Goal: Transaction & Acquisition: Purchase product/service

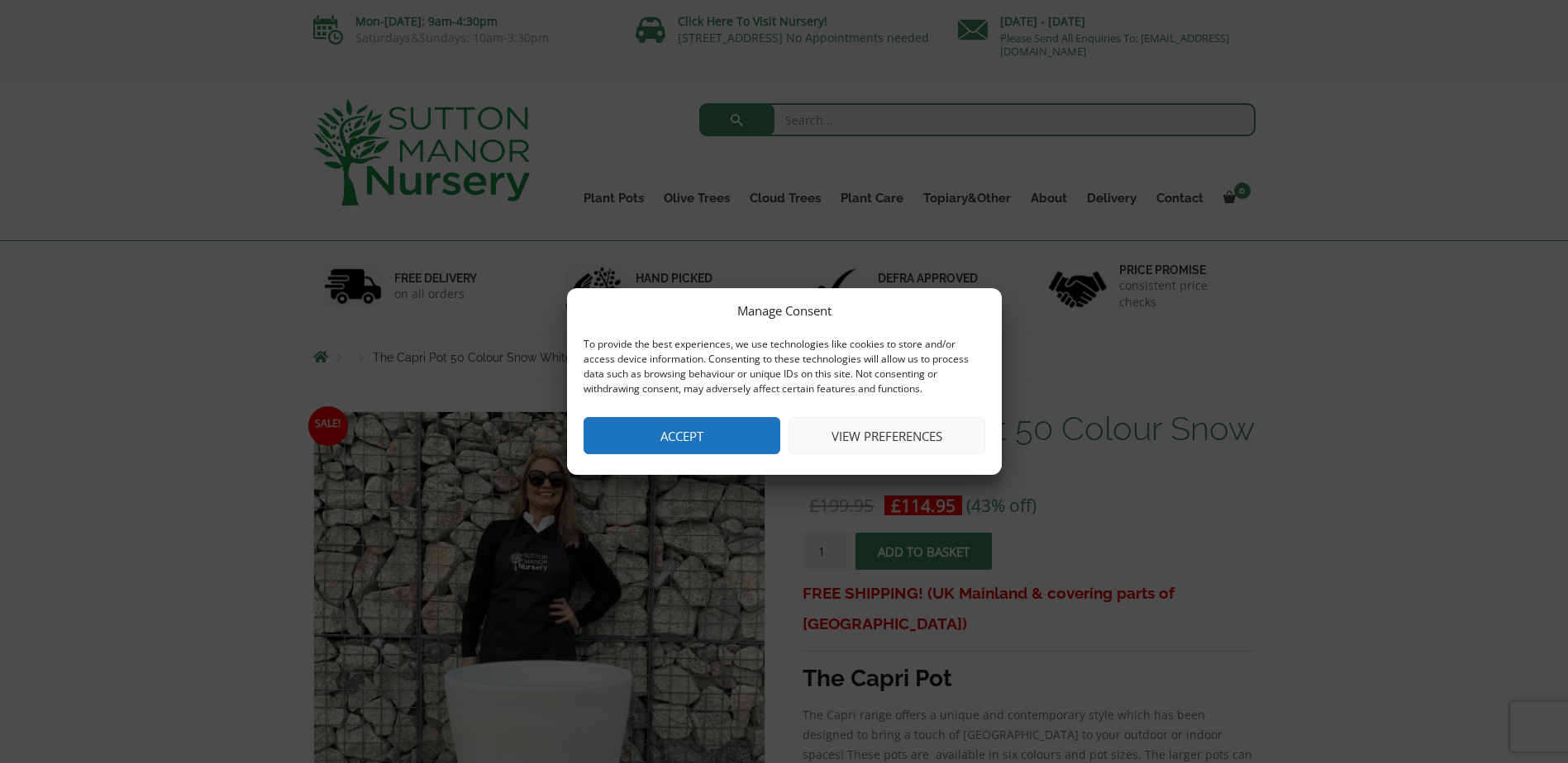
click at [723, 433] on button "Accept" at bounding box center [681, 435] width 197 height 37
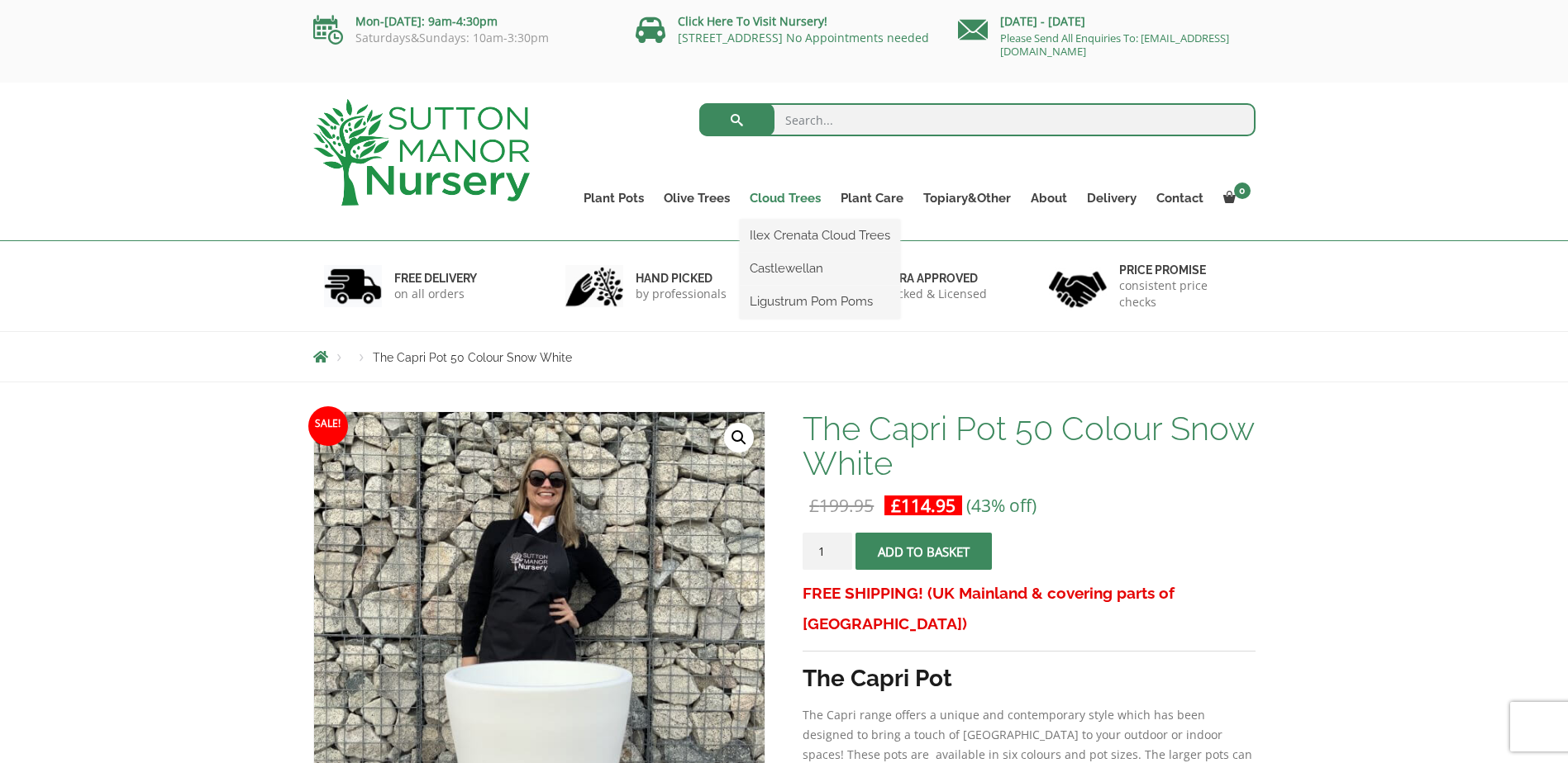
click at [781, 197] on link "Cloud Trees" at bounding box center [785, 198] width 91 height 23
click at [785, 236] on link "Ilex Crenata Cloud Trees" at bounding box center [820, 235] width 160 height 25
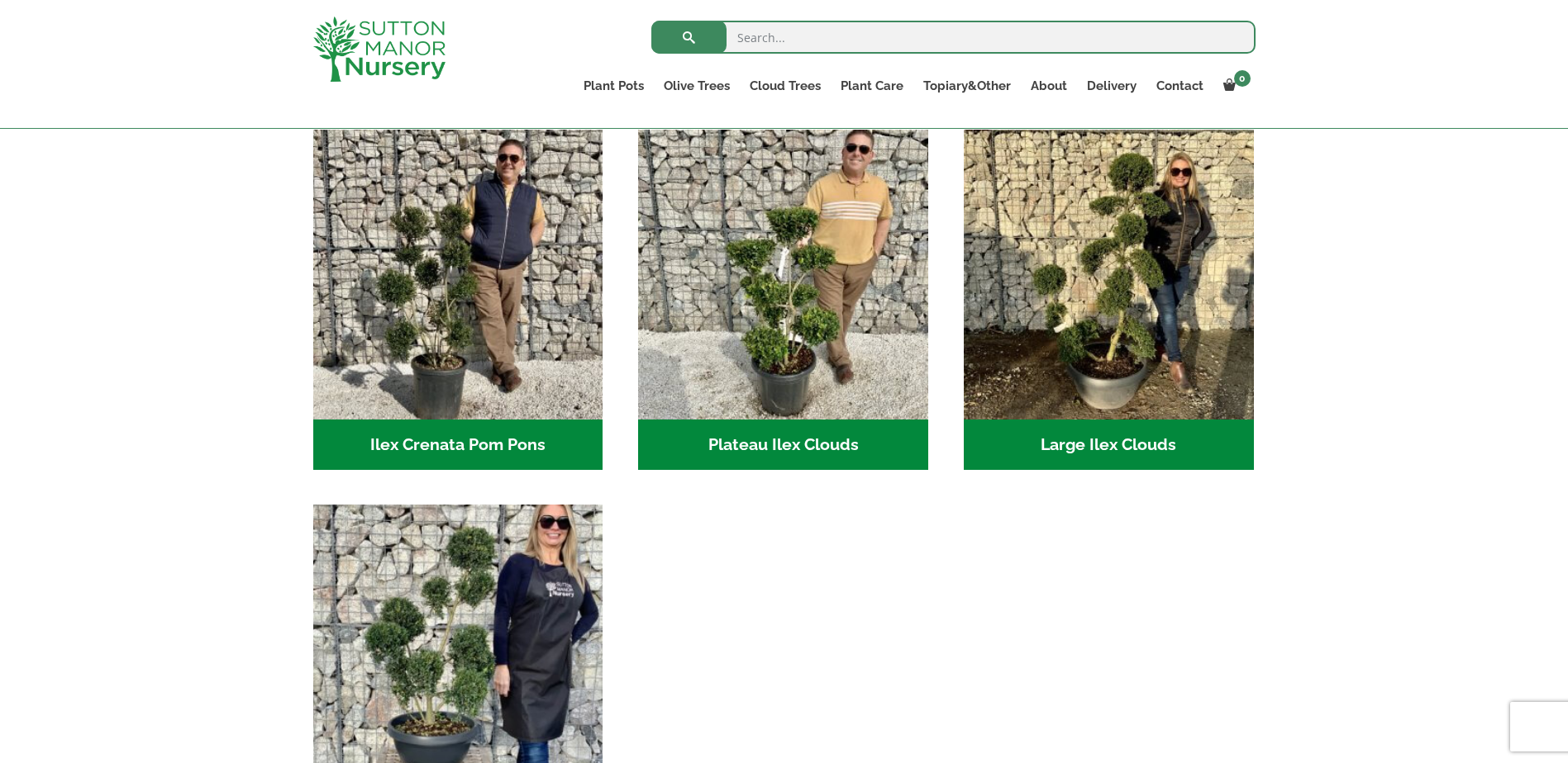
scroll to position [330, 0]
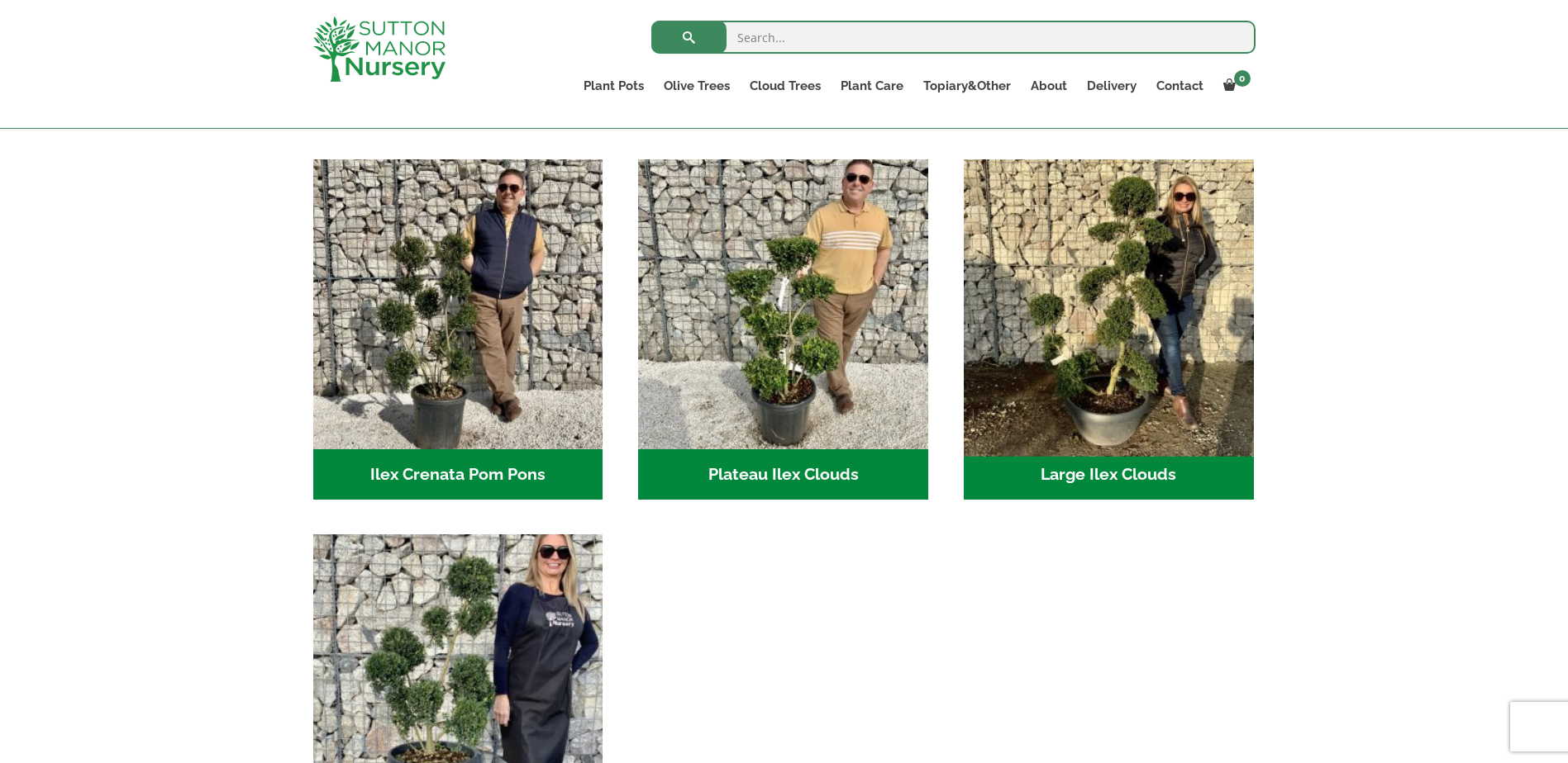
click at [1080, 368] on img "Visit product category Large Ilex Clouds" at bounding box center [1108, 303] width 304 height 304
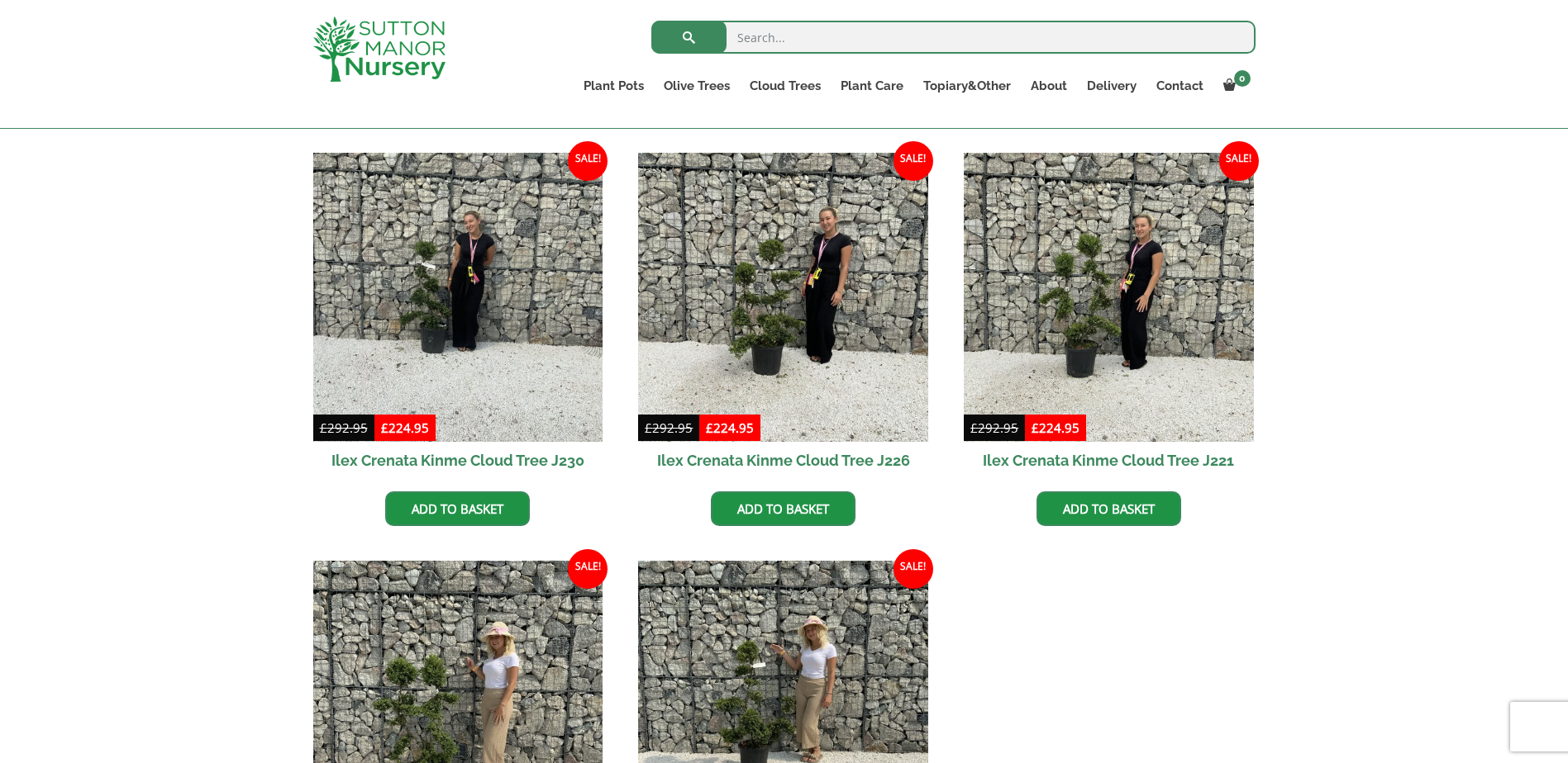
scroll to position [661, 0]
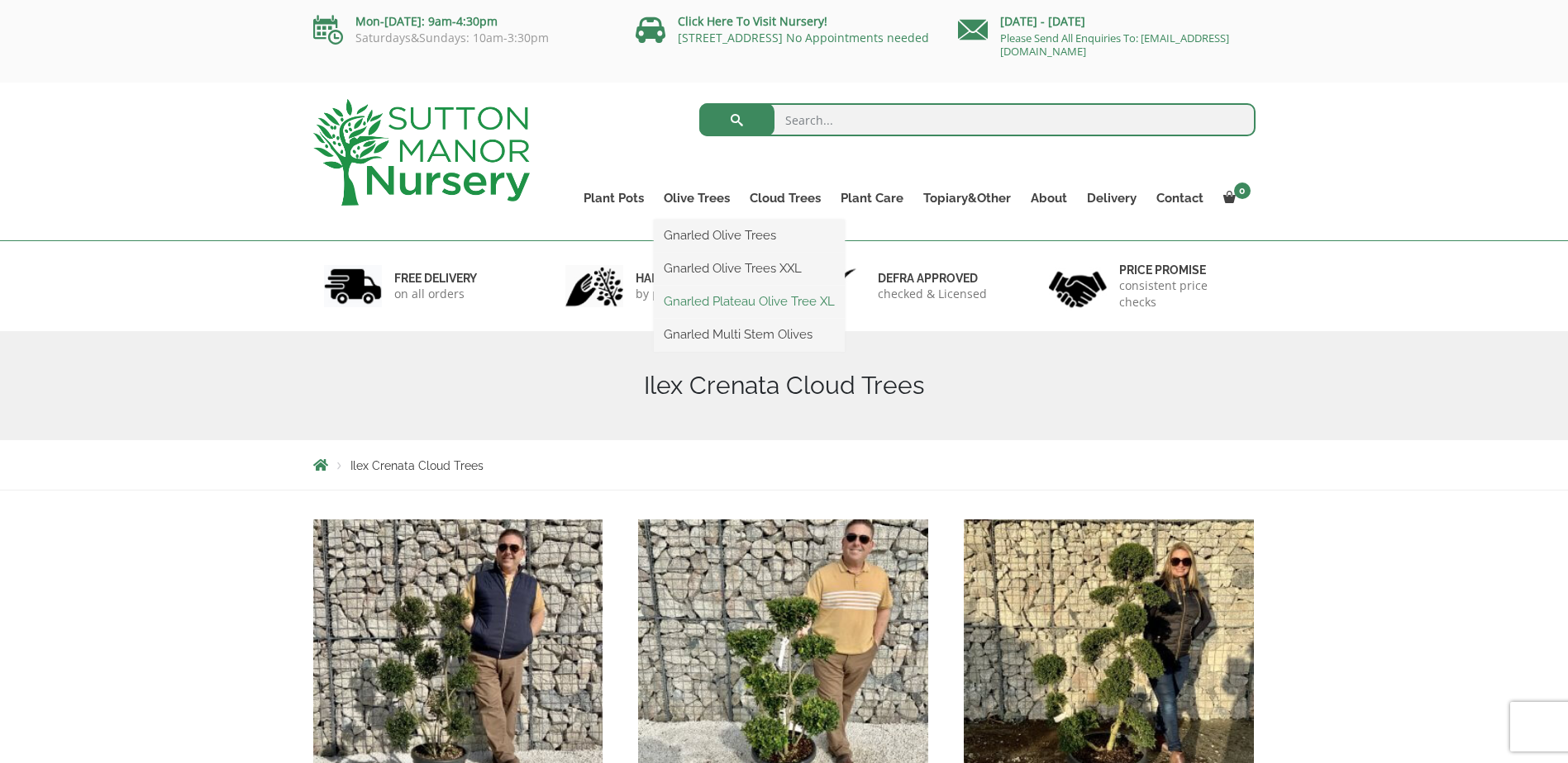
click at [703, 306] on link "Gnarled Plateau Olive Tree XL" at bounding box center [749, 301] width 191 height 25
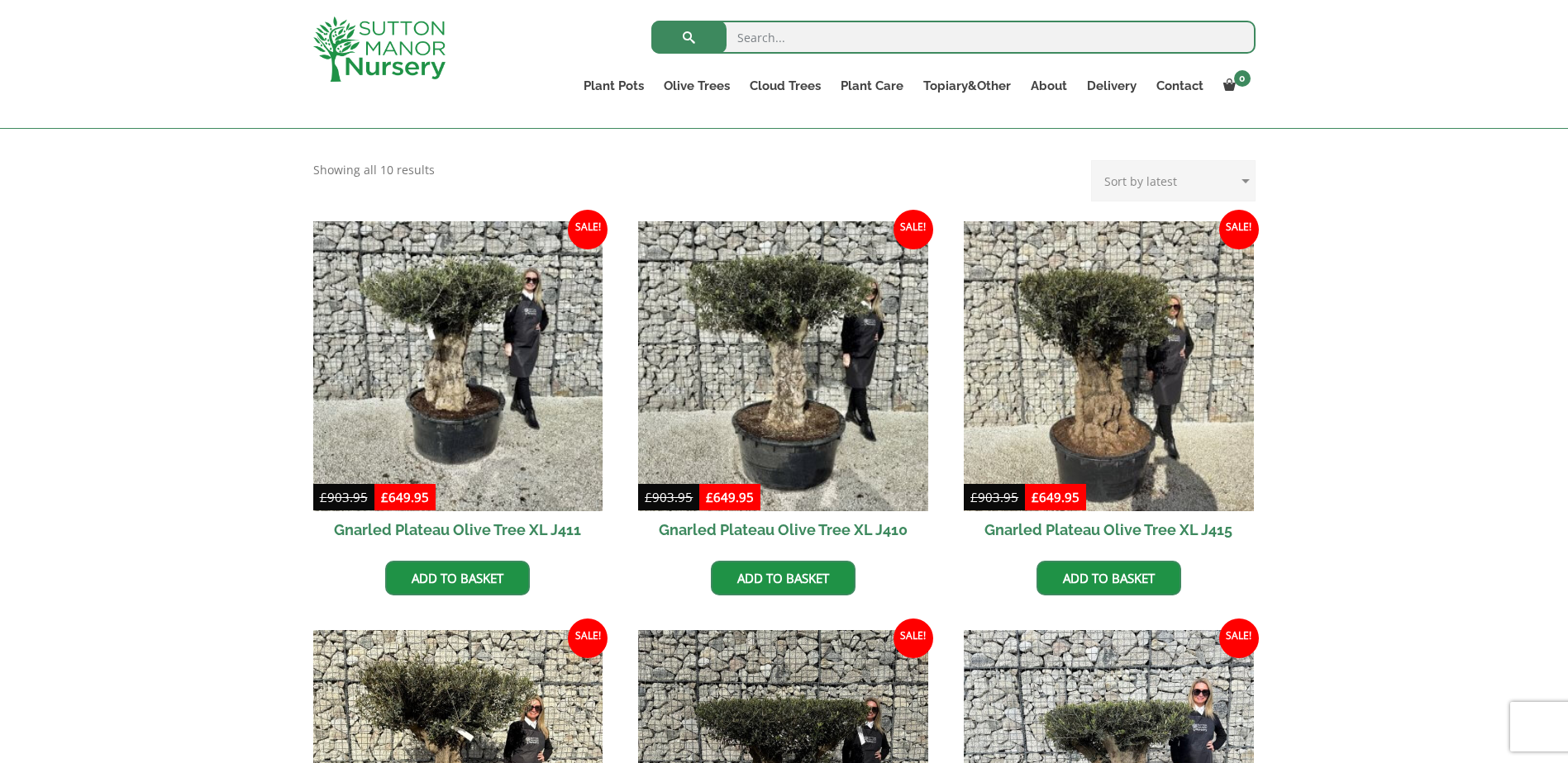
scroll to position [247, 0]
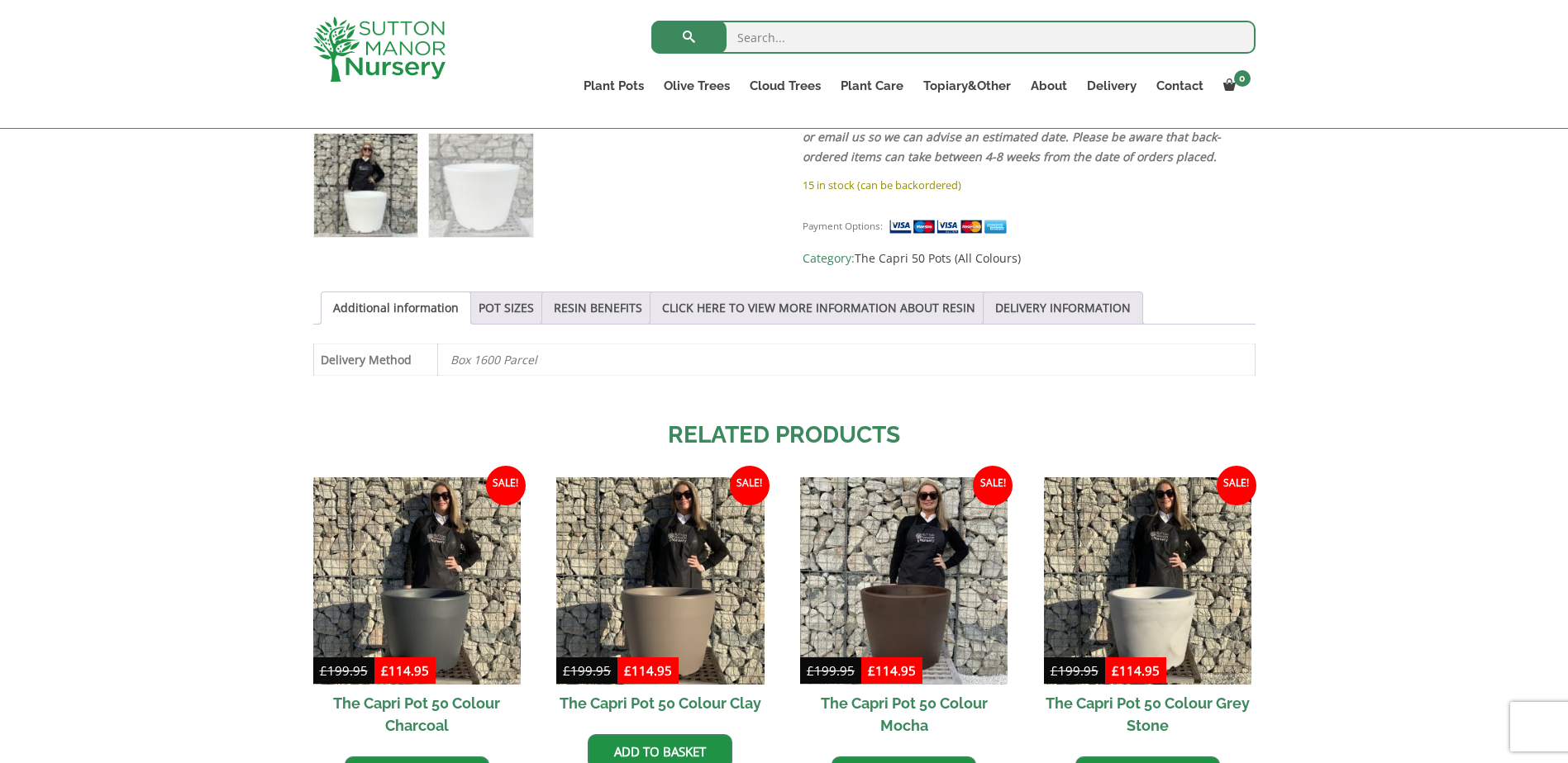
scroll to position [743, 0]
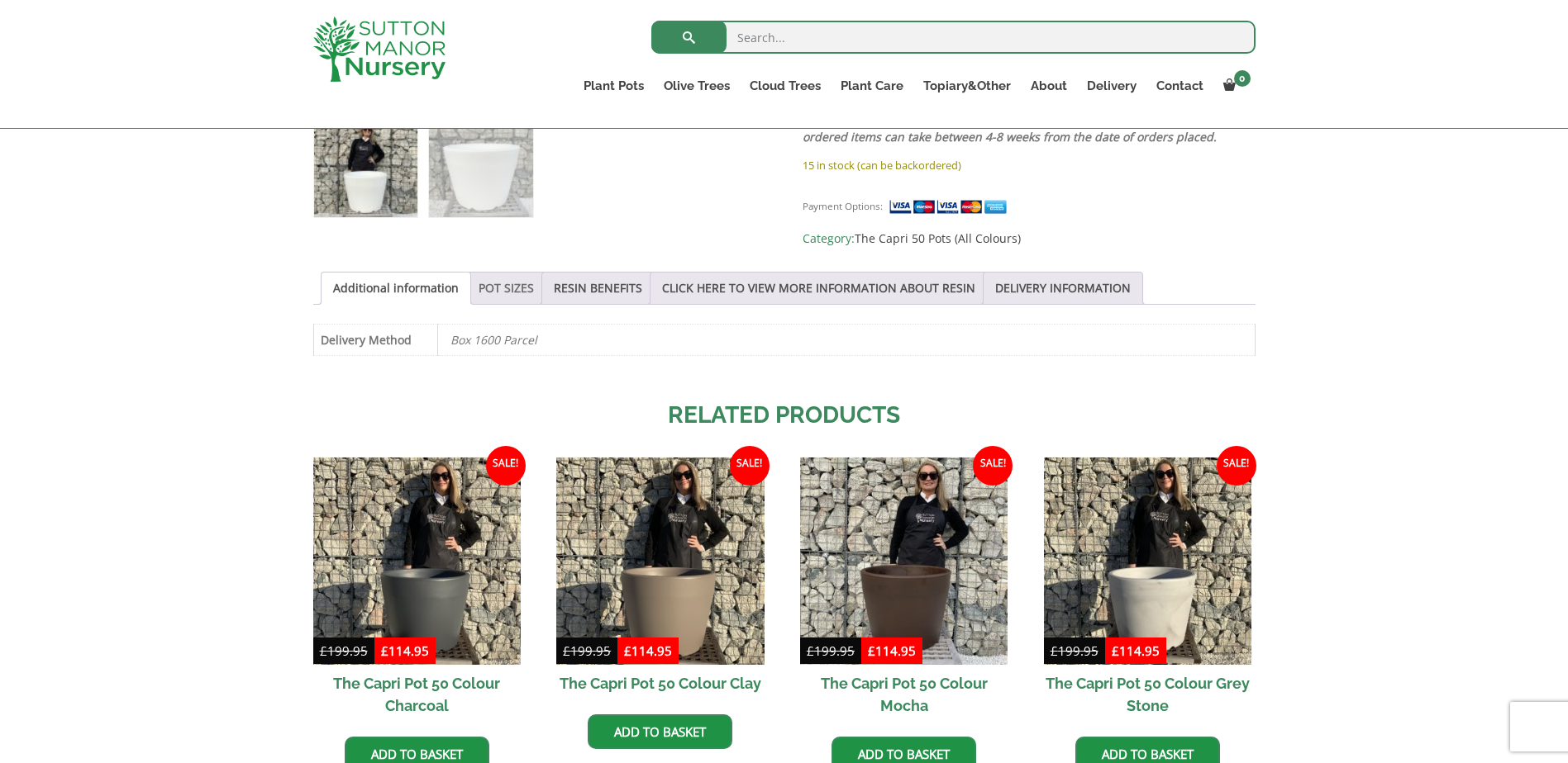
click at [494, 285] on link "POT SIZES" at bounding box center [506, 288] width 55 height 31
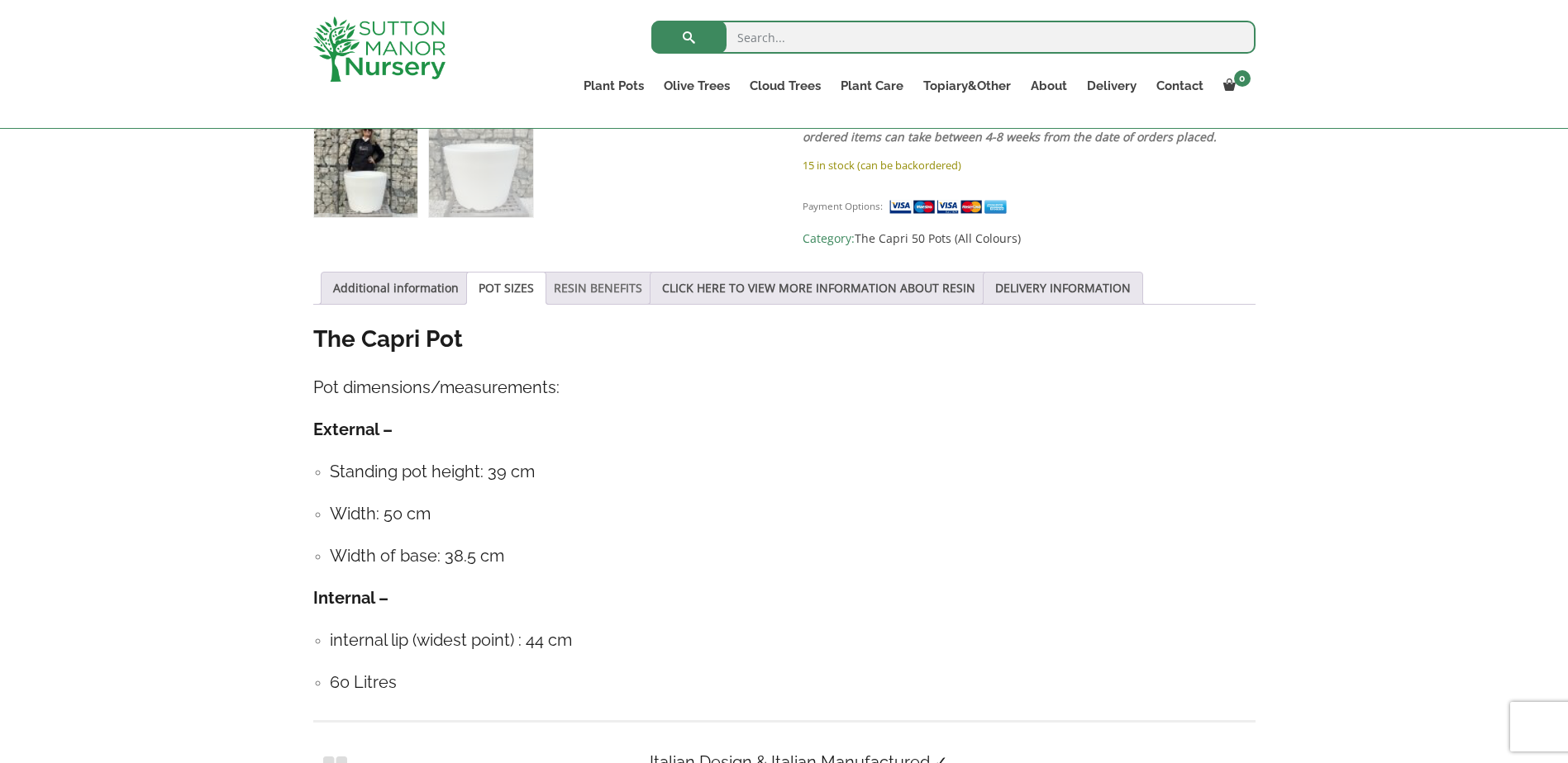
click at [578, 279] on link "RESIN BENEFITS" at bounding box center [598, 288] width 89 height 31
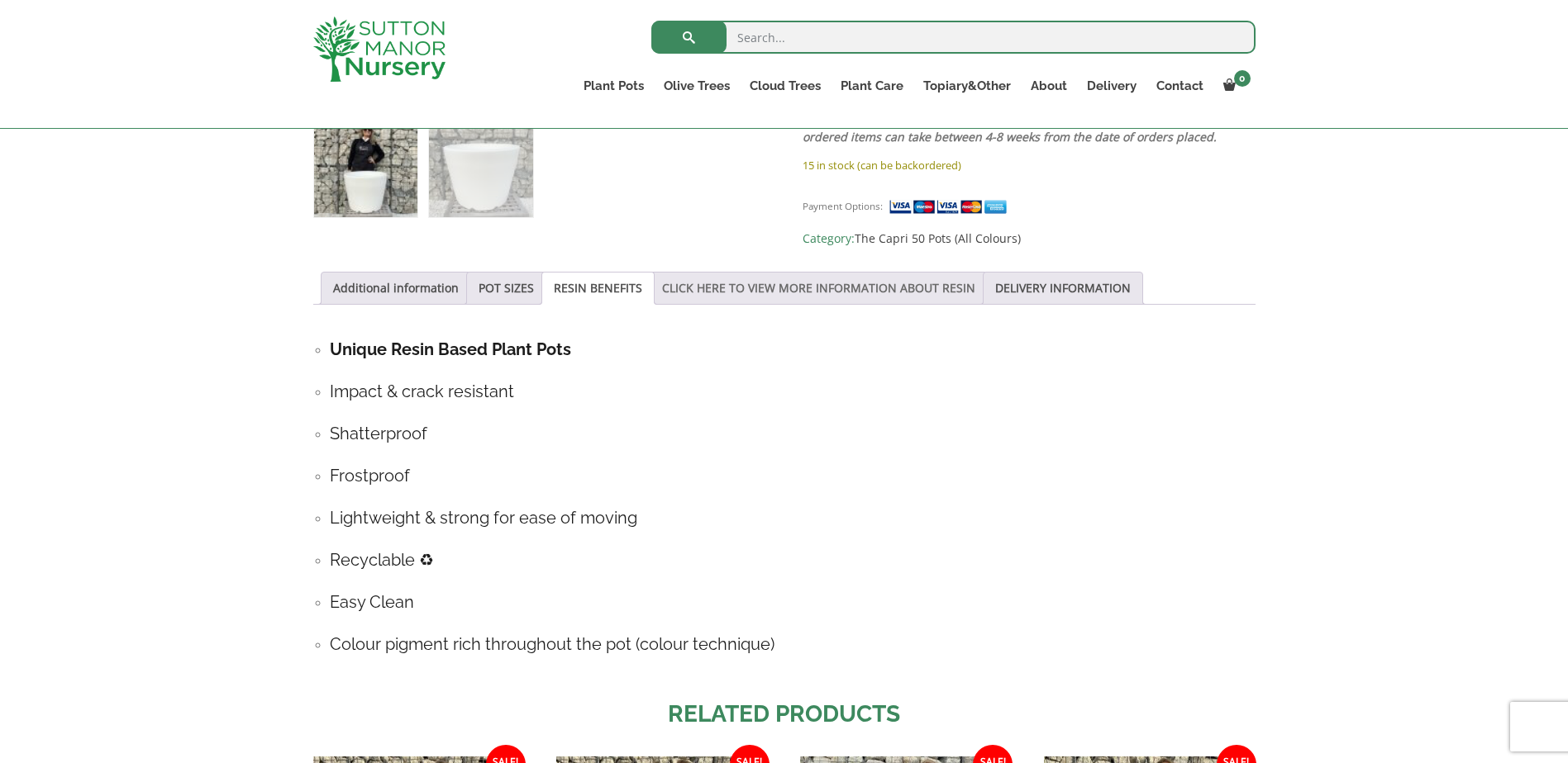
click at [781, 278] on link "CLICK HERE TO VIEW MORE INFORMATION ABOUT RESIN" at bounding box center [818, 288] width 313 height 31
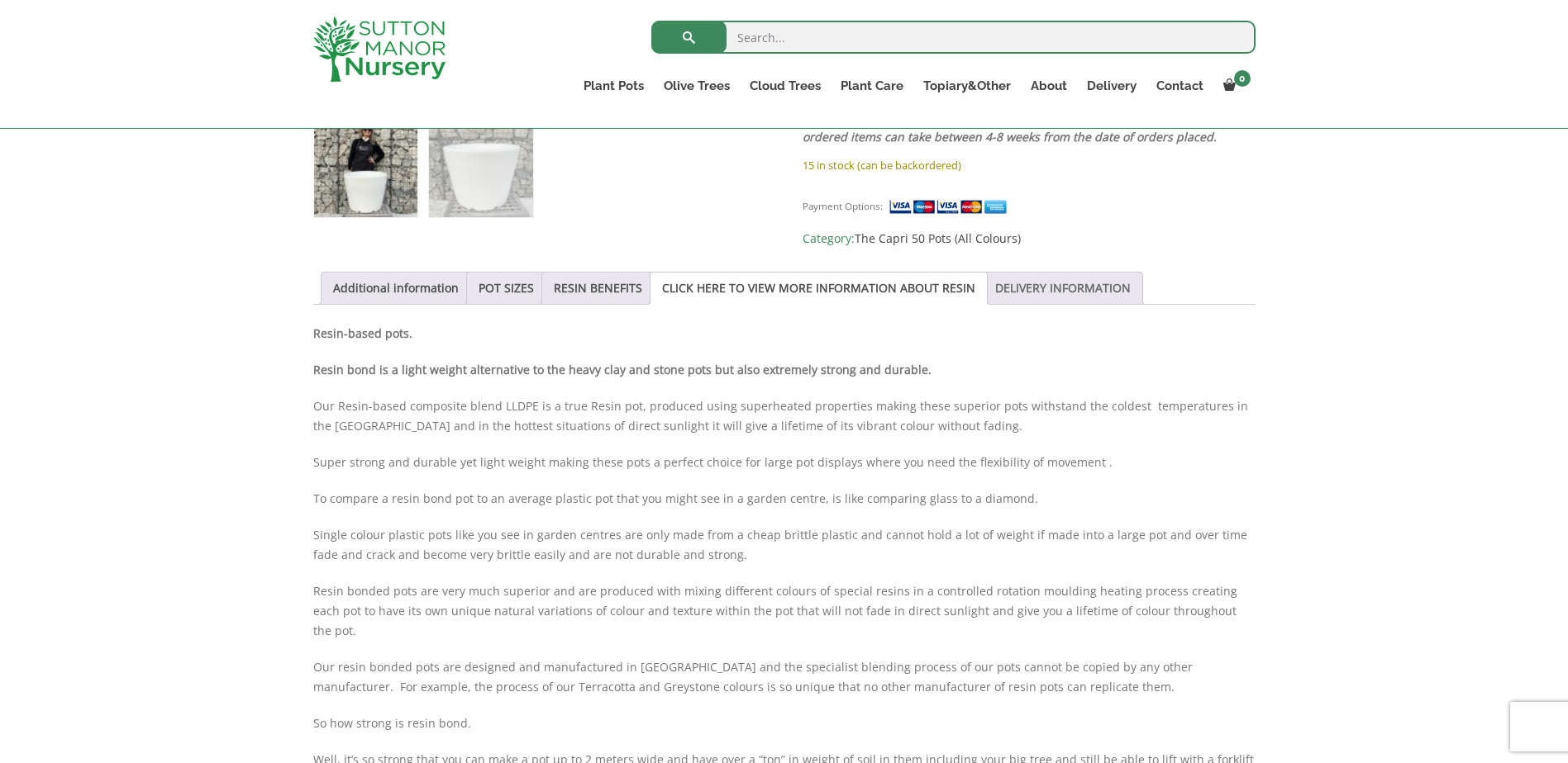
click at [1021, 280] on link "DELIVERY INFORMATION" at bounding box center [1063, 288] width 135 height 31
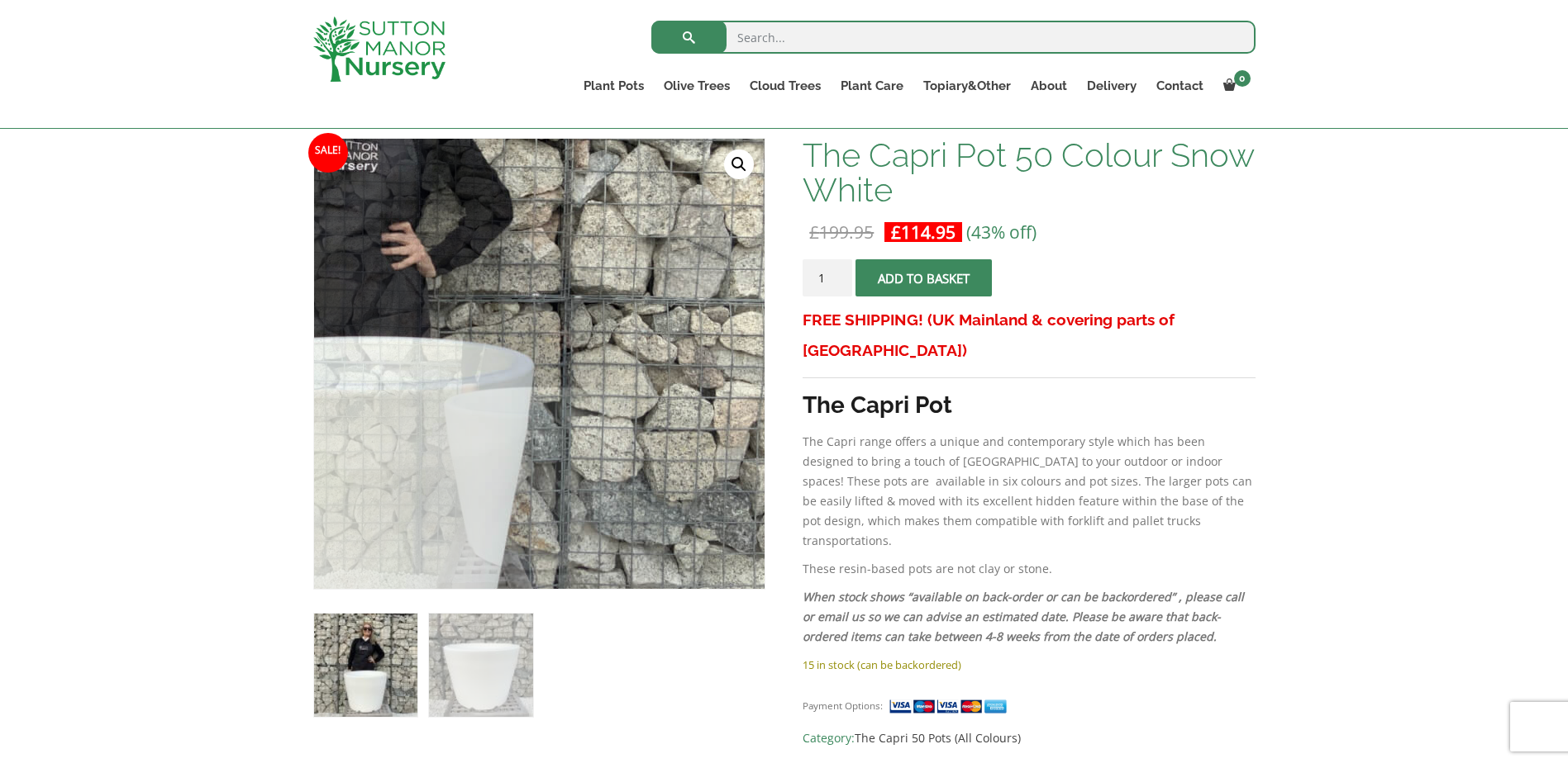
scroll to position [247, 0]
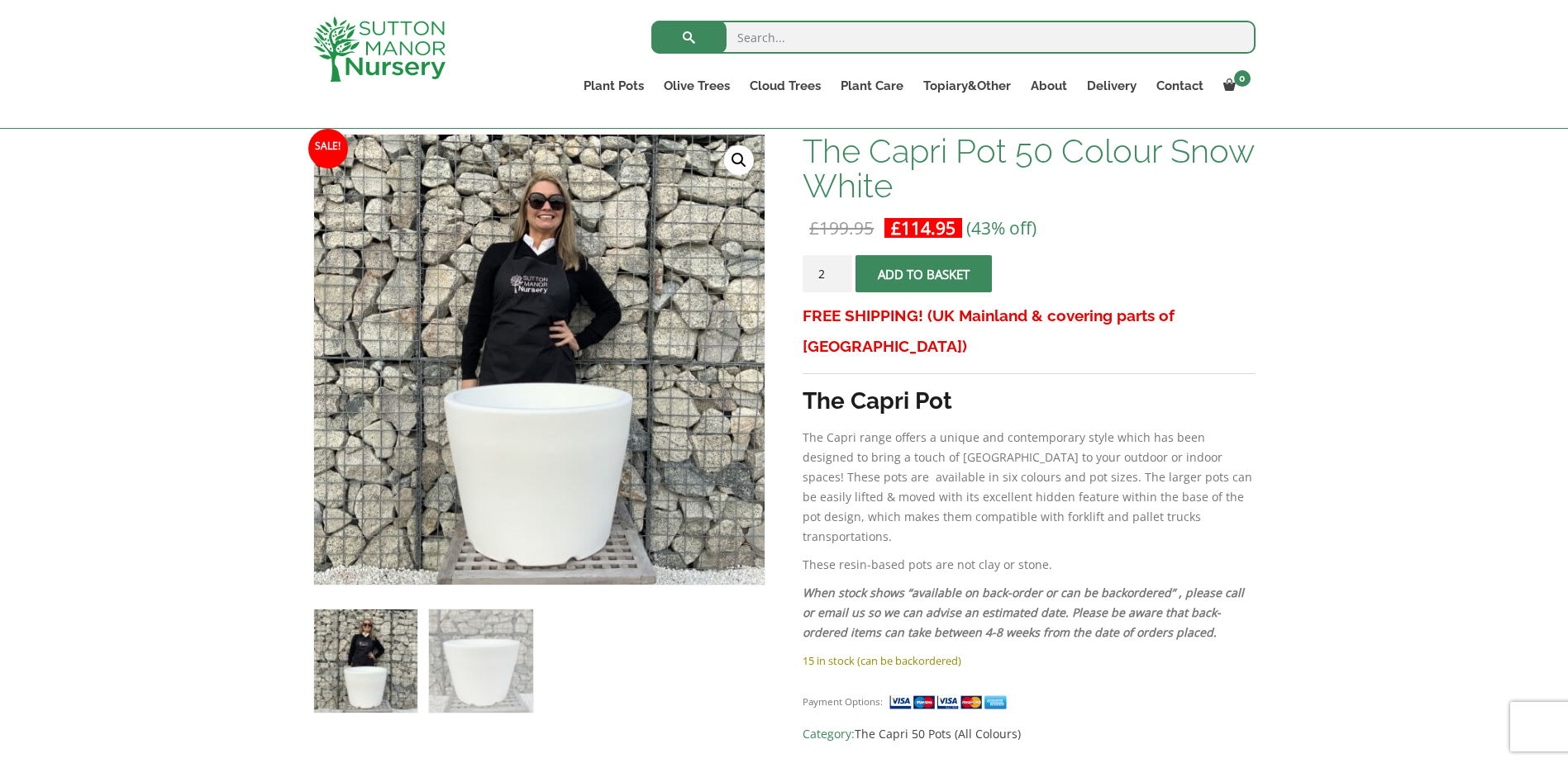
click at [838, 271] on input "2" at bounding box center [826, 273] width 49 height 37
type input "3"
click at [838, 271] on input "3" at bounding box center [826, 273] width 49 height 37
click at [924, 274] on span "submit" at bounding box center [924, 274] width 0 height 0
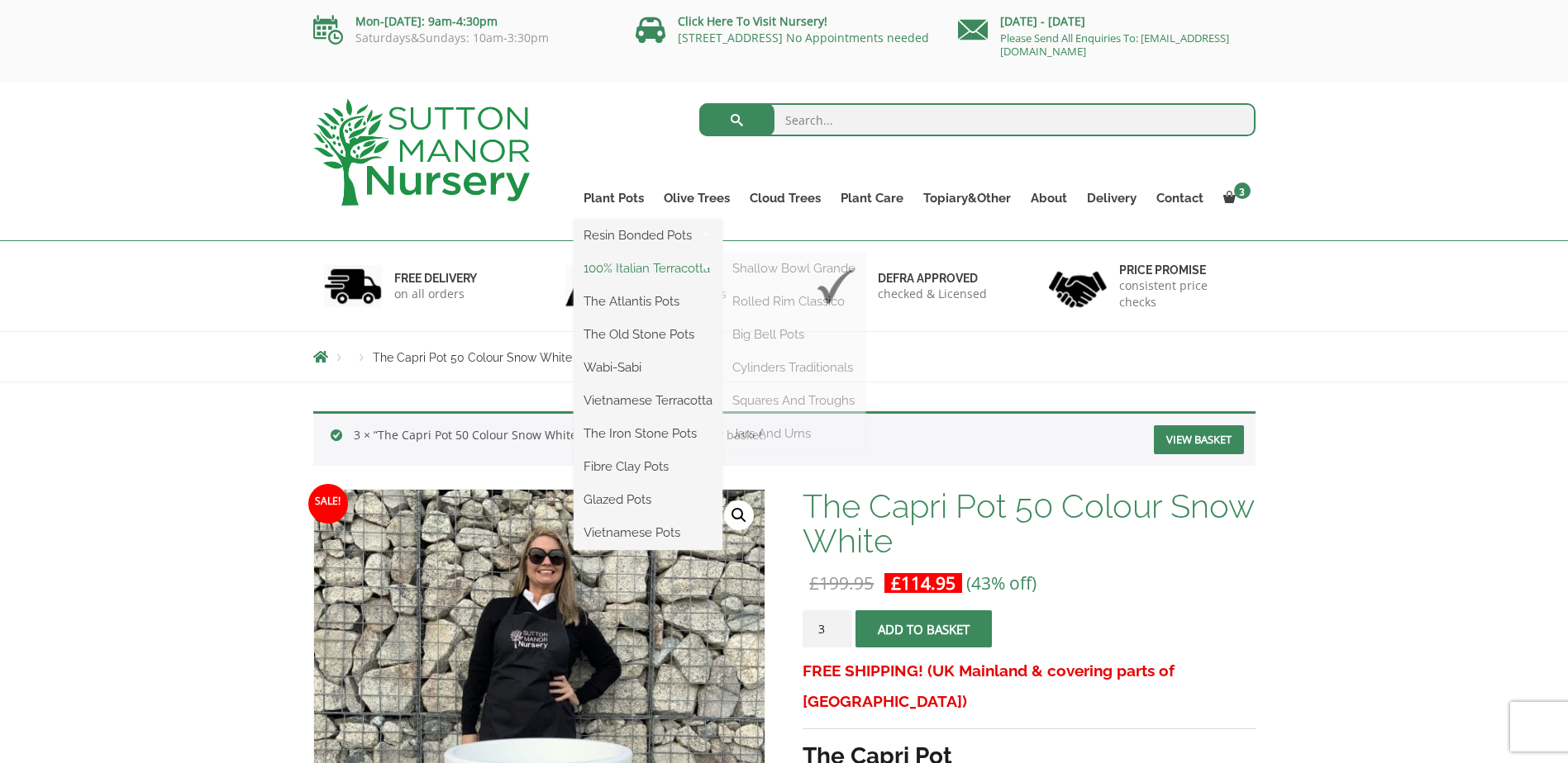
click at [645, 267] on link "100% Italian Terracotta" at bounding box center [648, 268] width 148 height 25
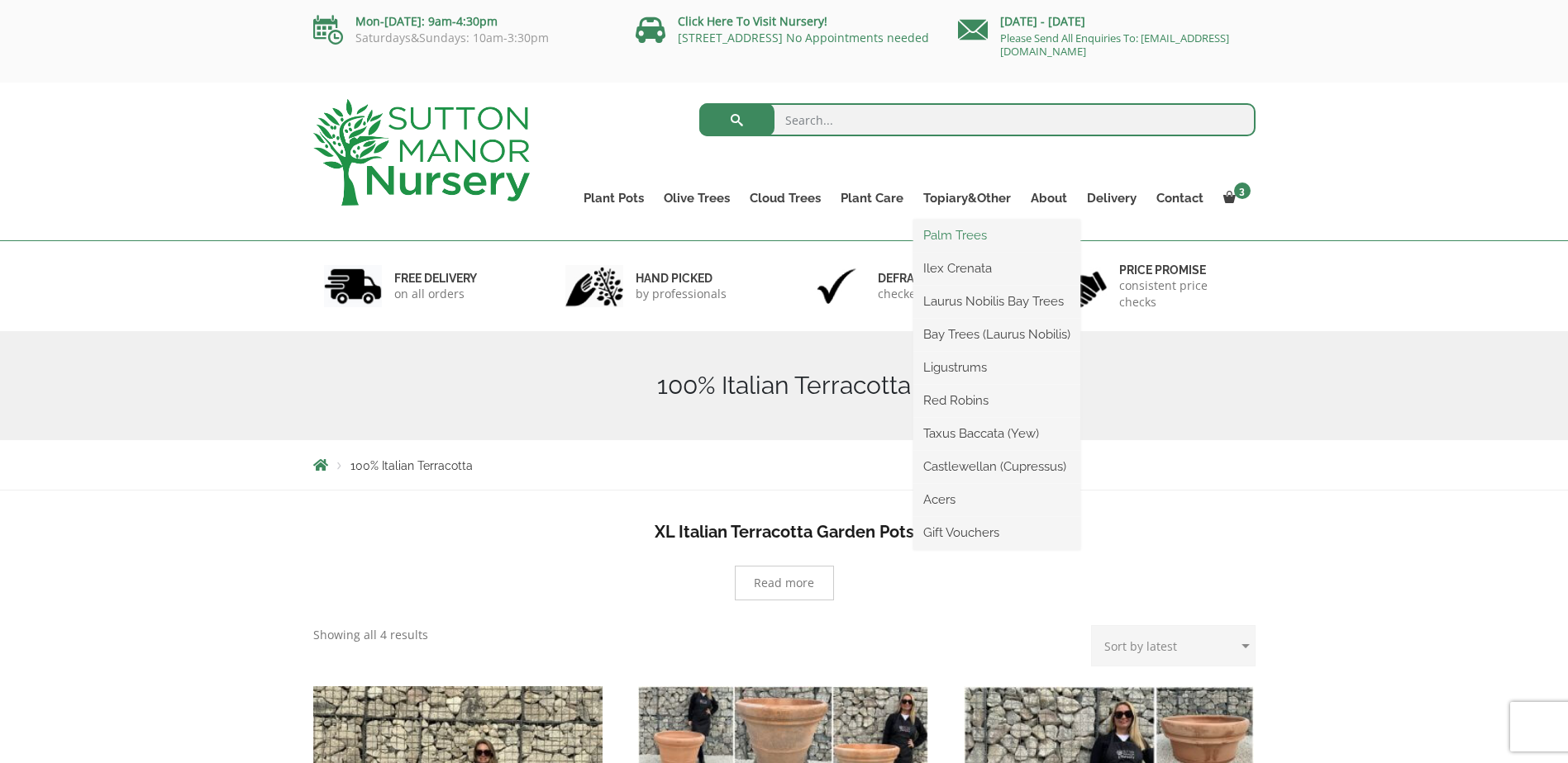
click at [957, 230] on link "Palm Trees" at bounding box center [997, 235] width 167 height 25
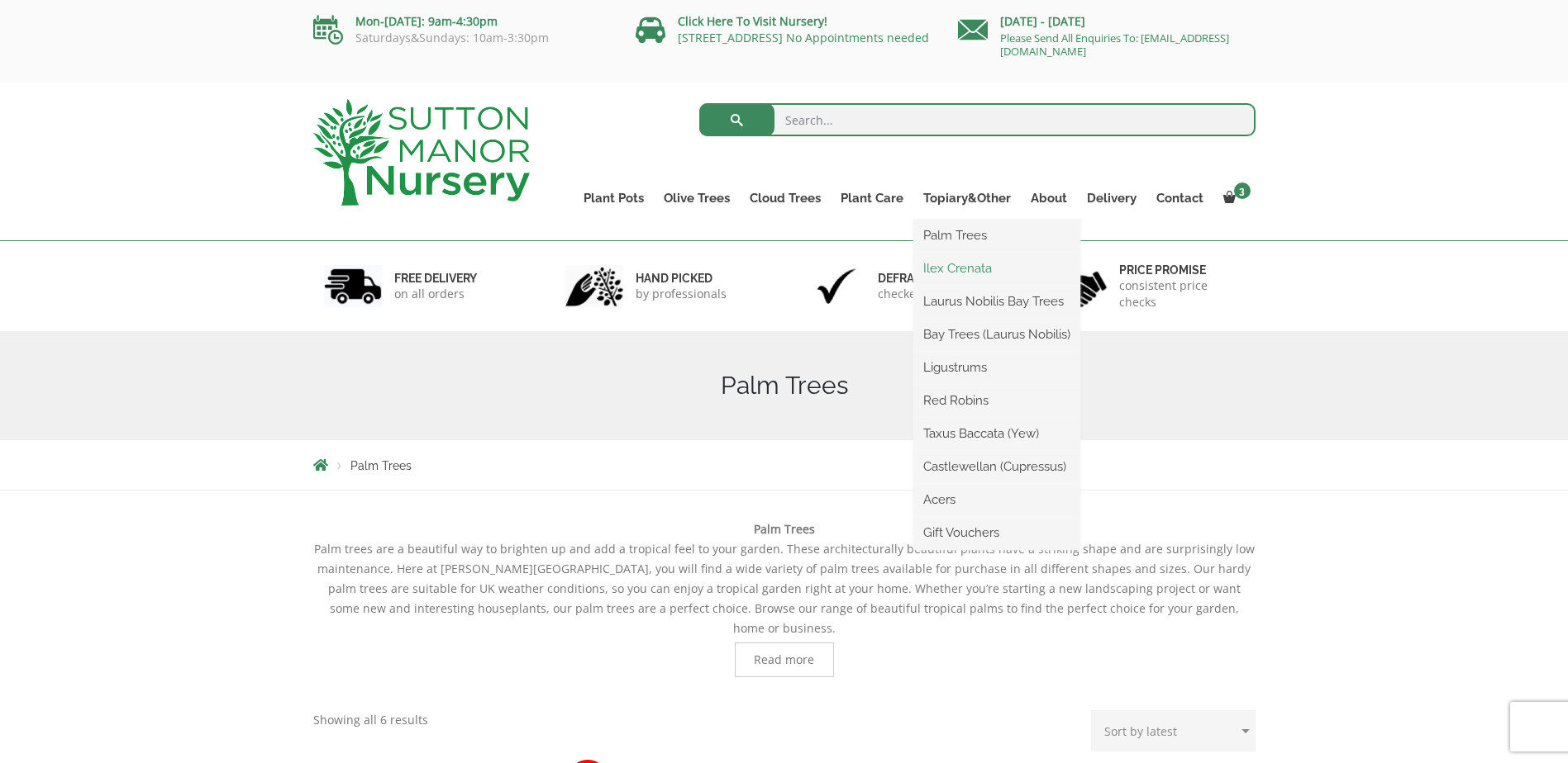
click at [948, 263] on link "Ilex Crenata" at bounding box center [997, 268] width 167 height 25
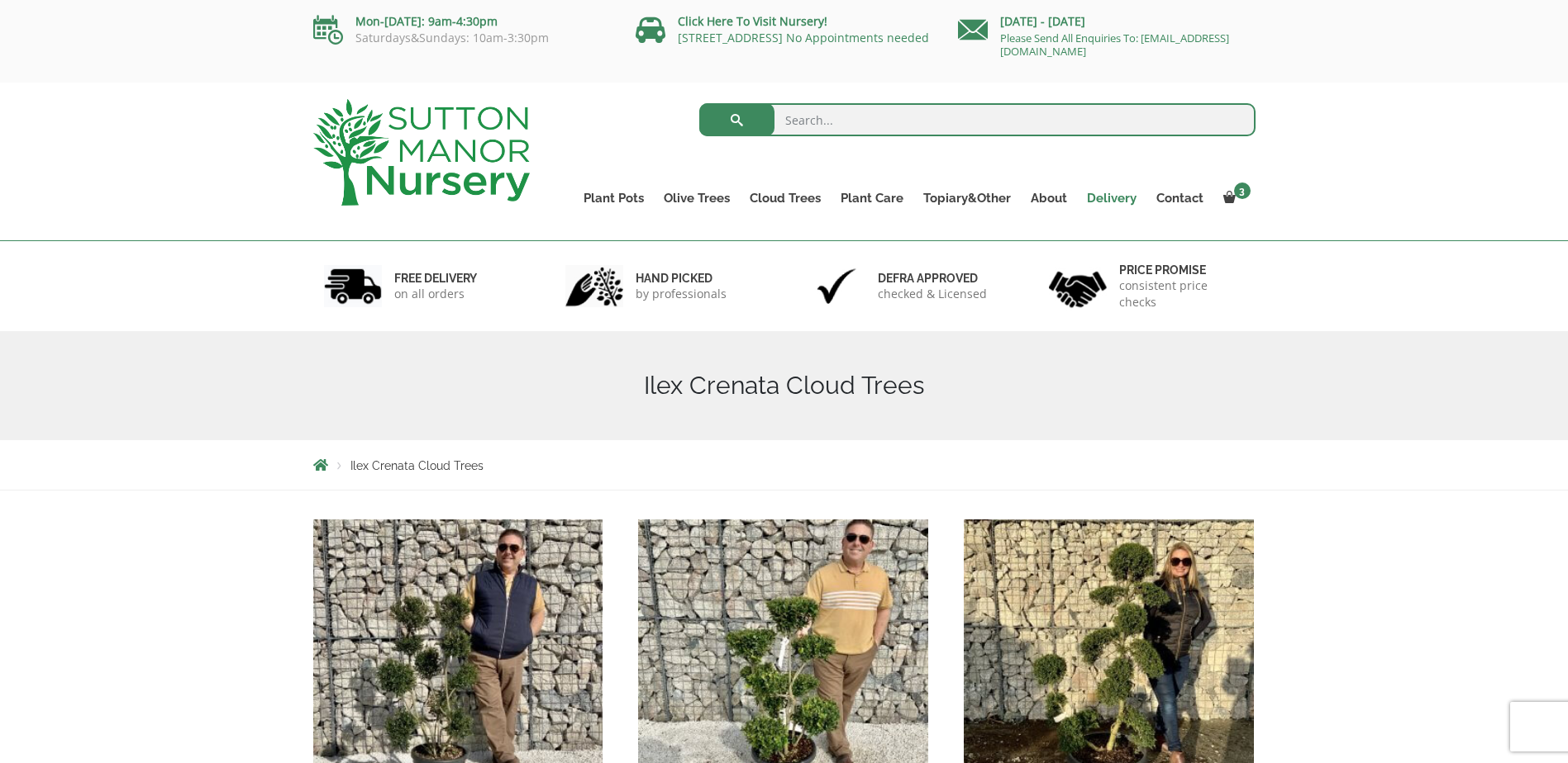
click at [1117, 199] on link "Delivery" at bounding box center [1112, 198] width 69 height 23
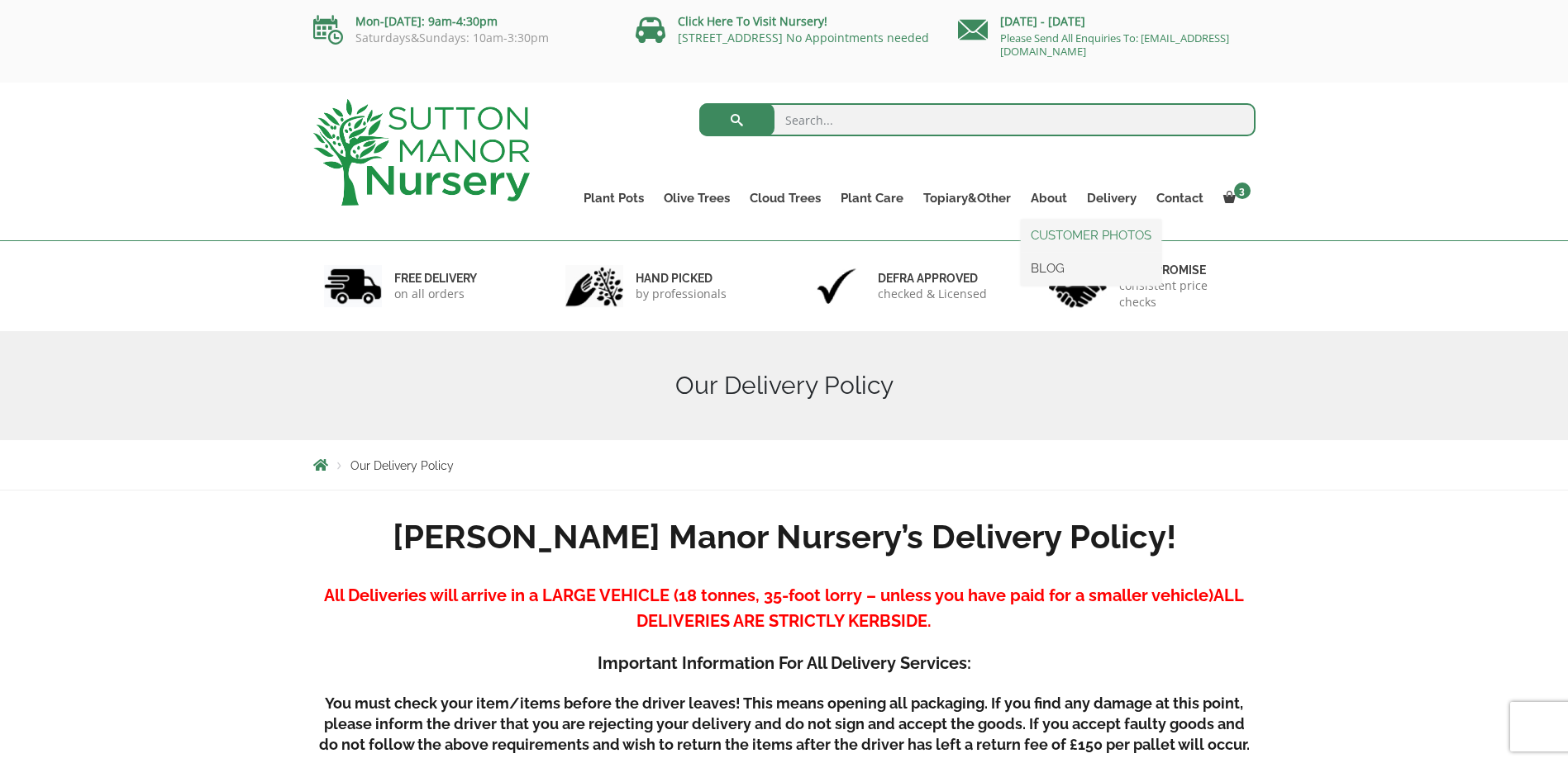
click at [1057, 232] on link "CUSTOMER PHOTOS" at bounding box center [1090, 235] width 141 height 25
